Goal: Navigation & Orientation: Find specific page/section

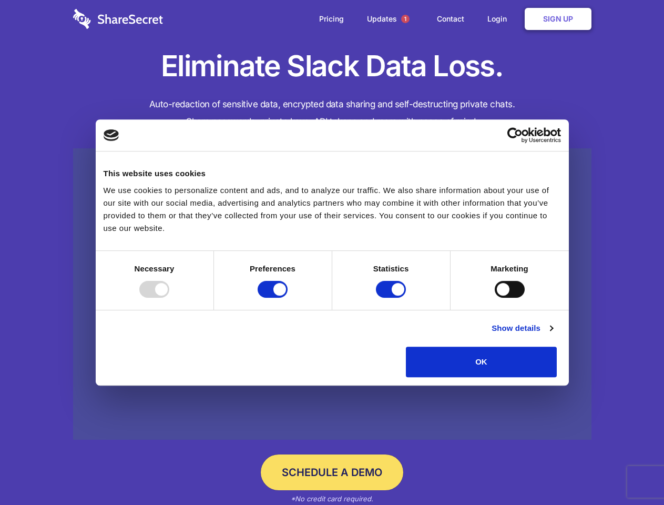
click at [169, 298] on div at bounding box center [154, 289] width 30 height 17
click at [288, 298] on input "Preferences" at bounding box center [273, 289] width 30 height 17
checkbox input "false"
click at [392, 298] on input "Statistics" at bounding box center [391, 289] width 30 height 17
checkbox input "false"
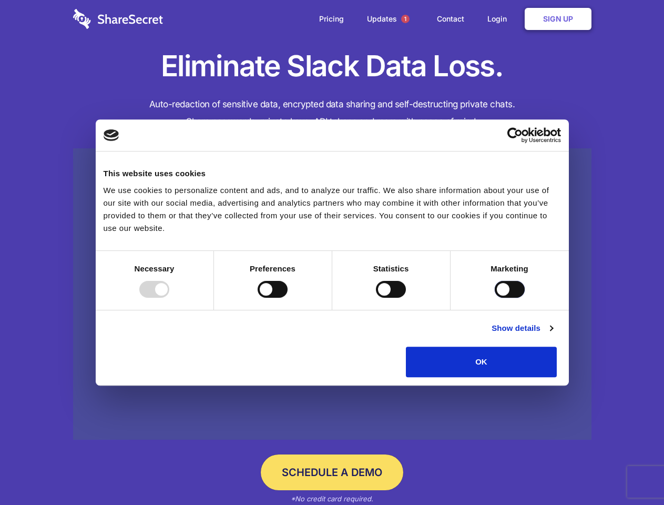
click at [495, 298] on input "Marketing" at bounding box center [510, 289] width 30 height 17
checkbox input "true"
click at [552, 334] on link "Show details" at bounding box center [521, 328] width 61 height 13
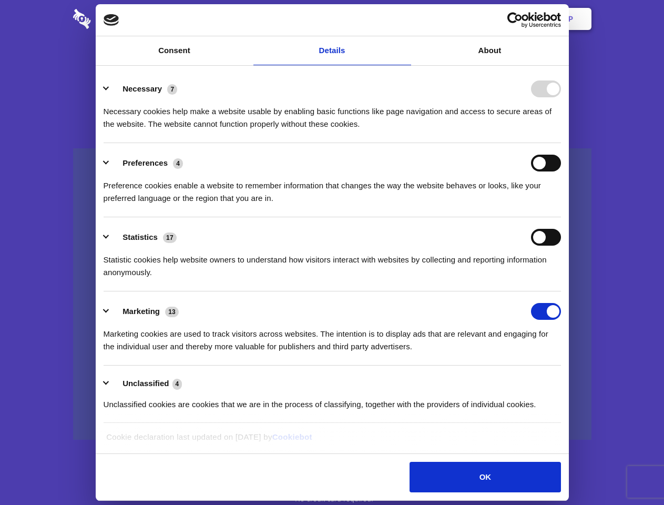
click at [561, 143] on li "Necessary 7 Necessary cookies help make a website usable by enabling basic func…" at bounding box center [332, 106] width 457 height 74
click at [405, 19] on span "1" at bounding box center [405, 19] width 8 height 8
